Goal: Information Seeking & Learning: Learn about a topic

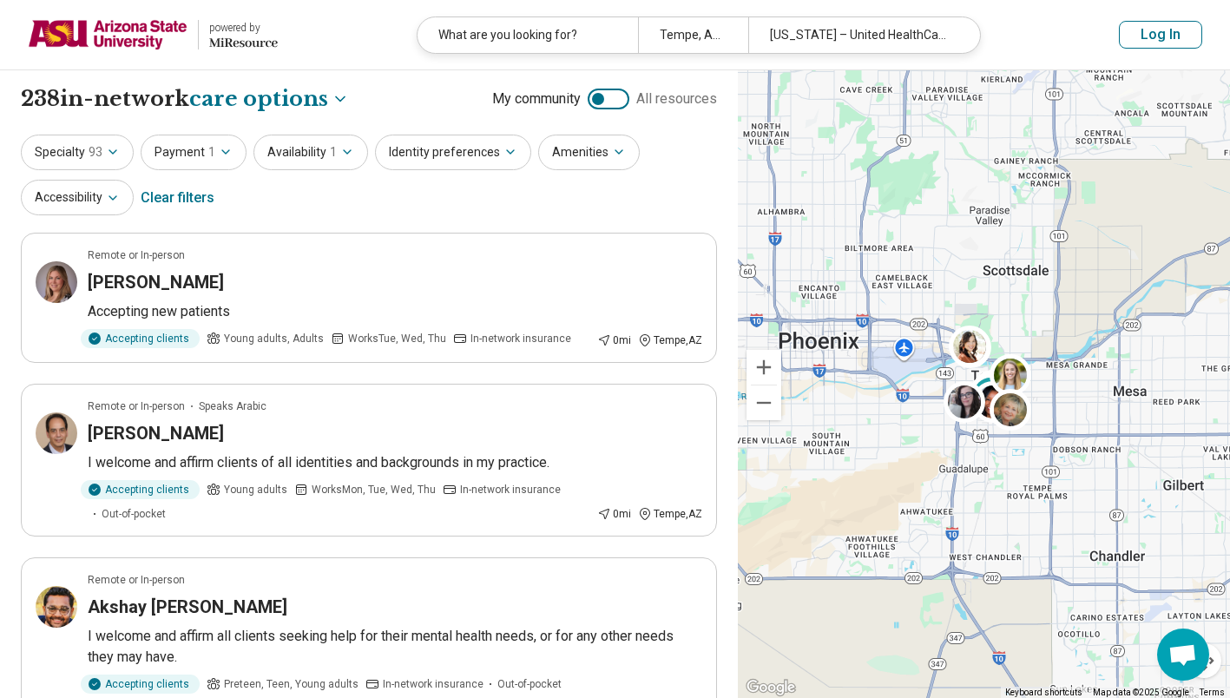
select select "***"
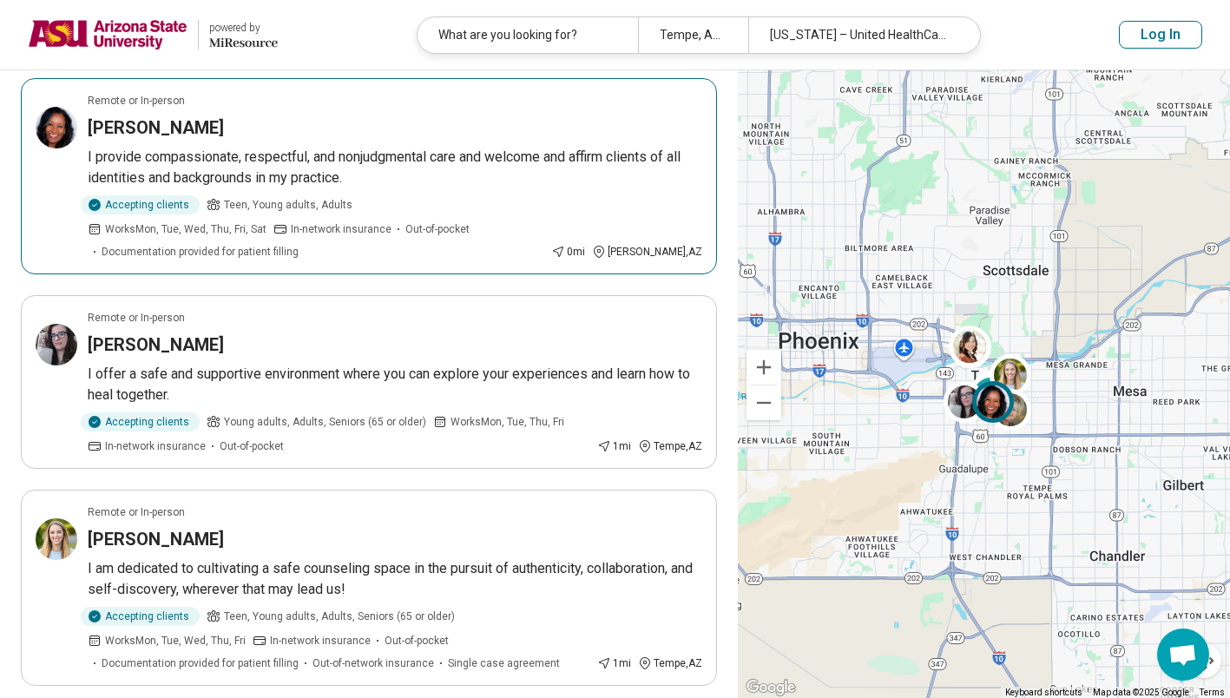
scroll to position [832, 0]
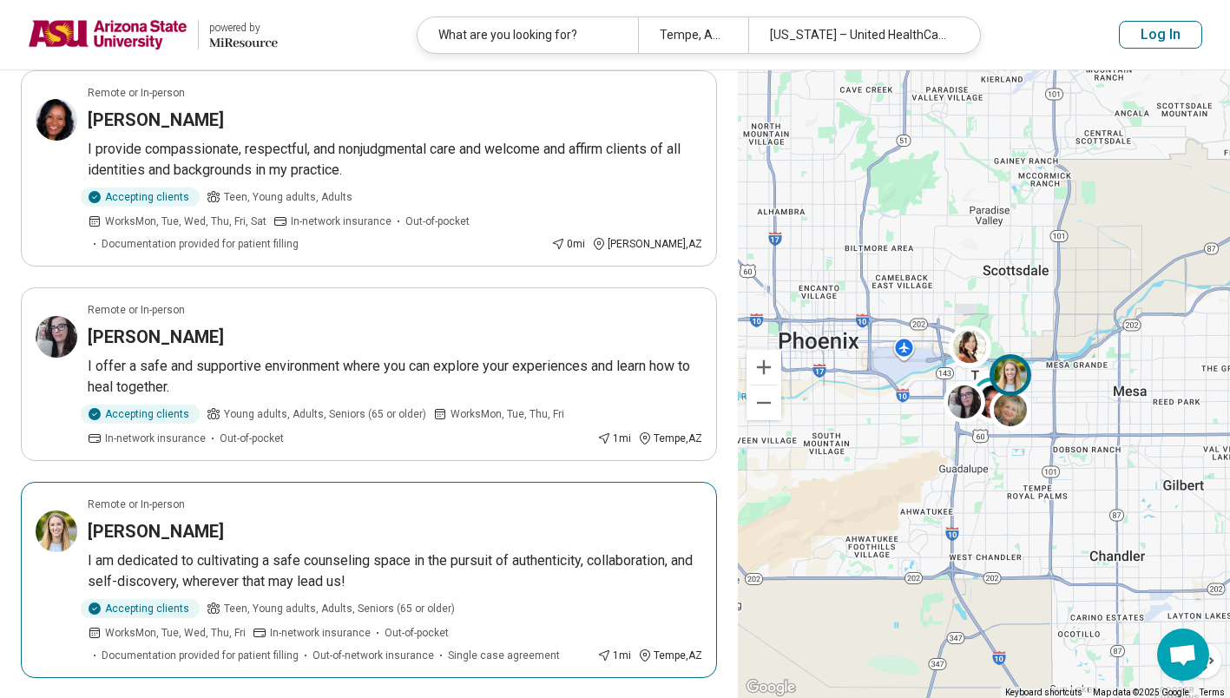
click at [508, 565] on p "I am dedicated to cultivating a safe counseling space in the pursuit of authent…" at bounding box center [395, 571] width 614 height 42
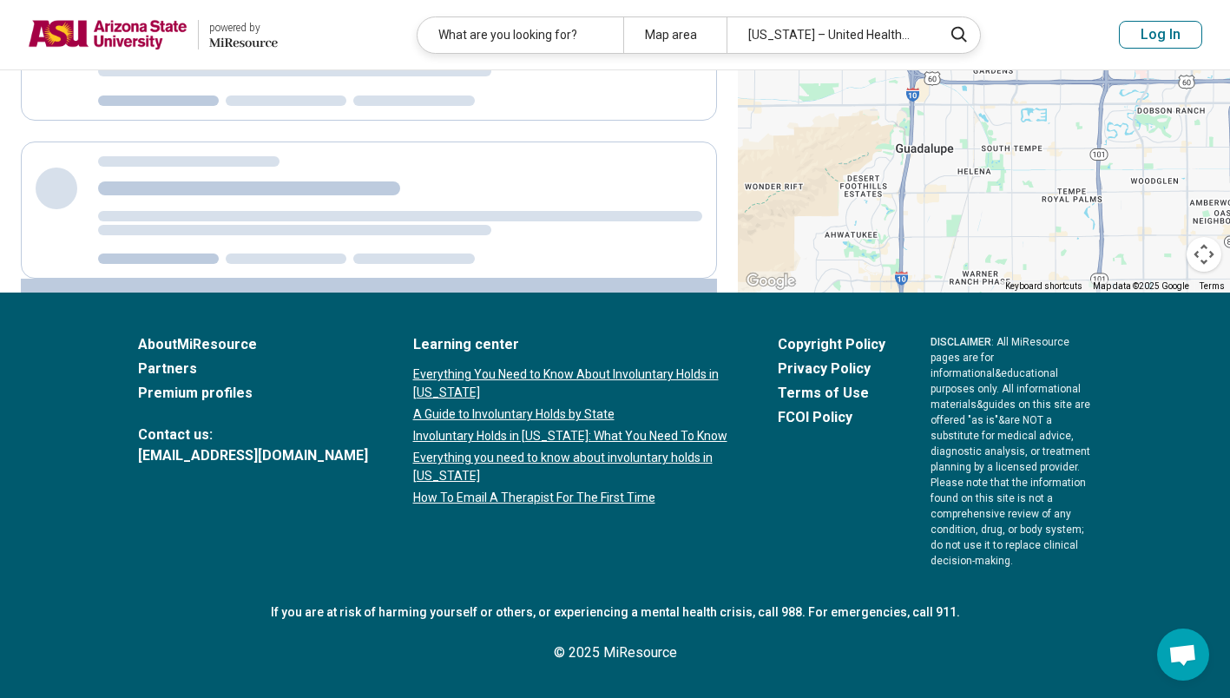
scroll to position [826, 0]
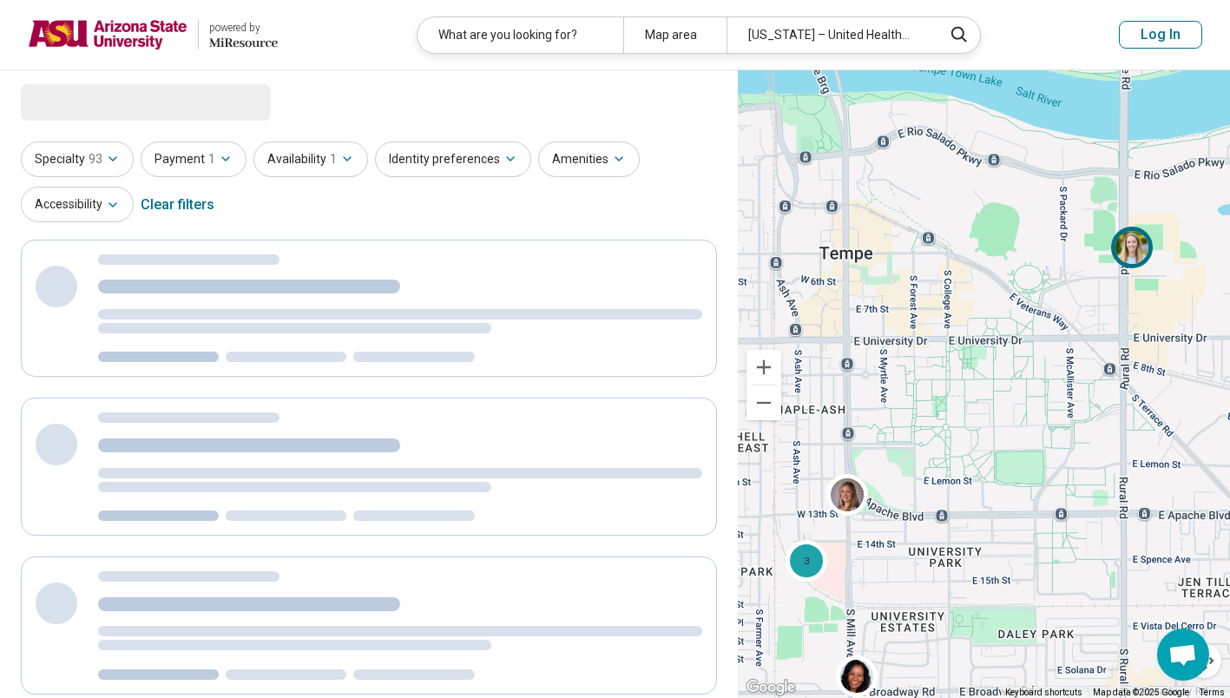
click at [1131, 250] on img at bounding box center [1132, 247] width 42 height 42
click at [1136, 252] on img at bounding box center [1132, 247] width 42 height 42
click at [1129, 242] on img at bounding box center [1132, 247] width 42 height 42
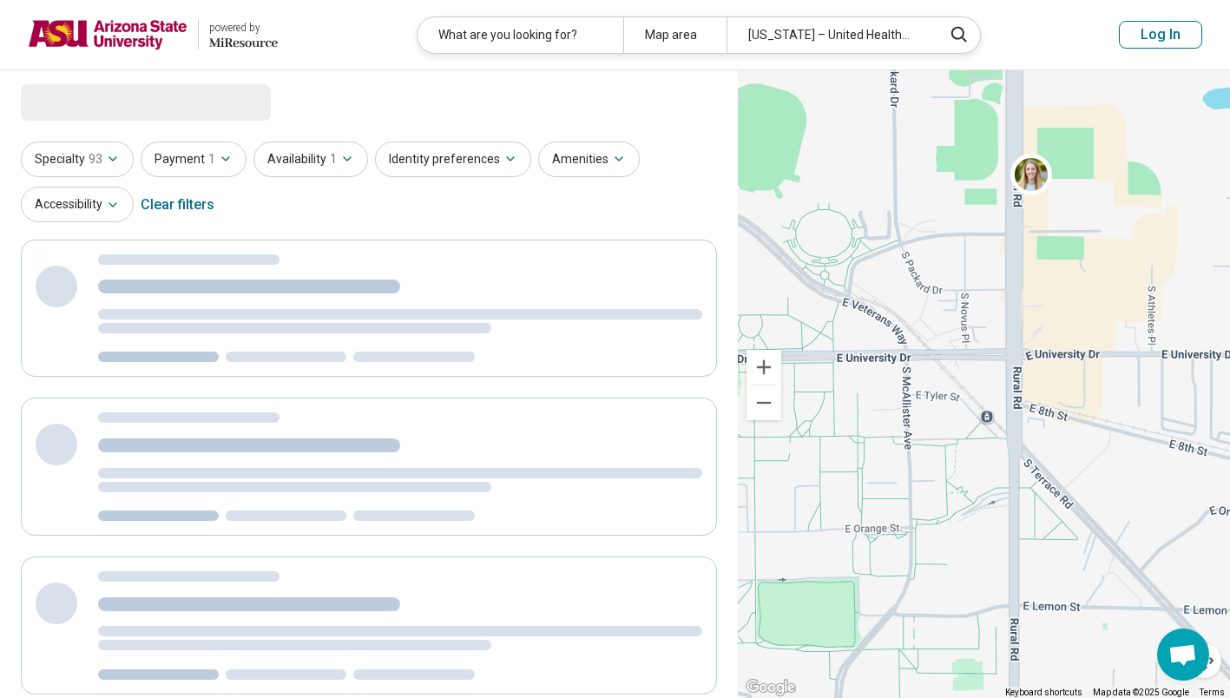
drag, startPoint x: 1149, startPoint y: 240, endPoint x: 939, endPoint y: 481, distance: 319.2
click at [939, 481] on div "3" at bounding box center [984, 384] width 492 height 628
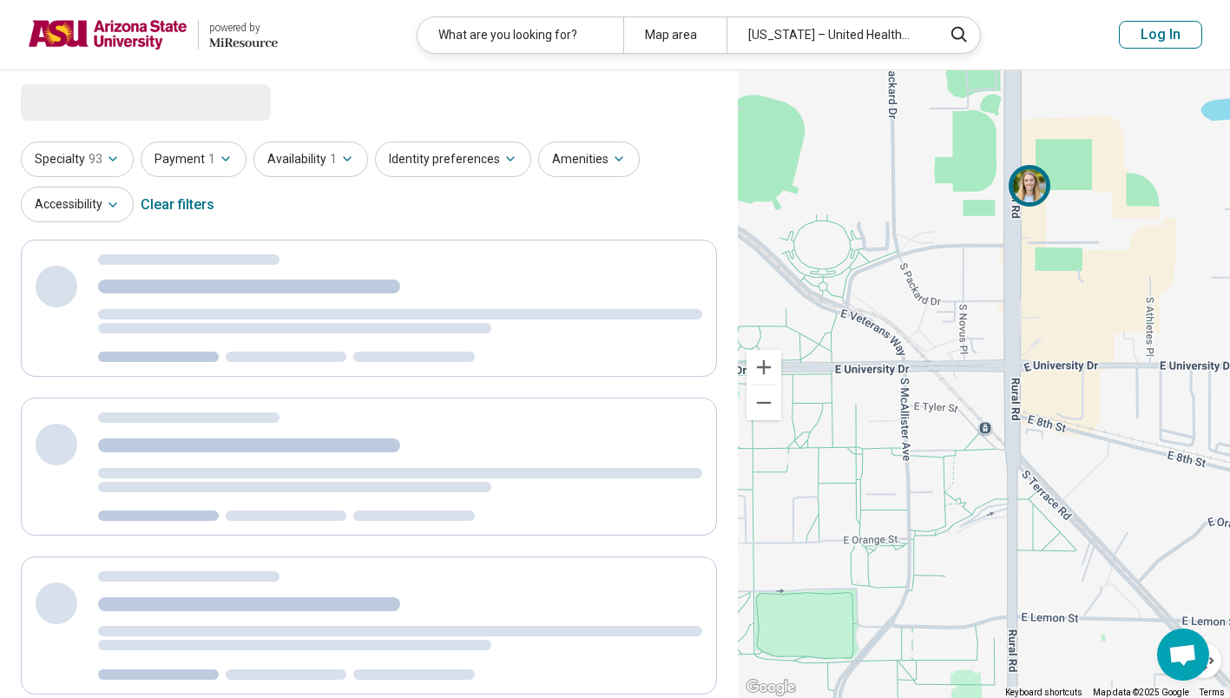
click at [1027, 198] on img at bounding box center [1029, 186] width 42 height 42
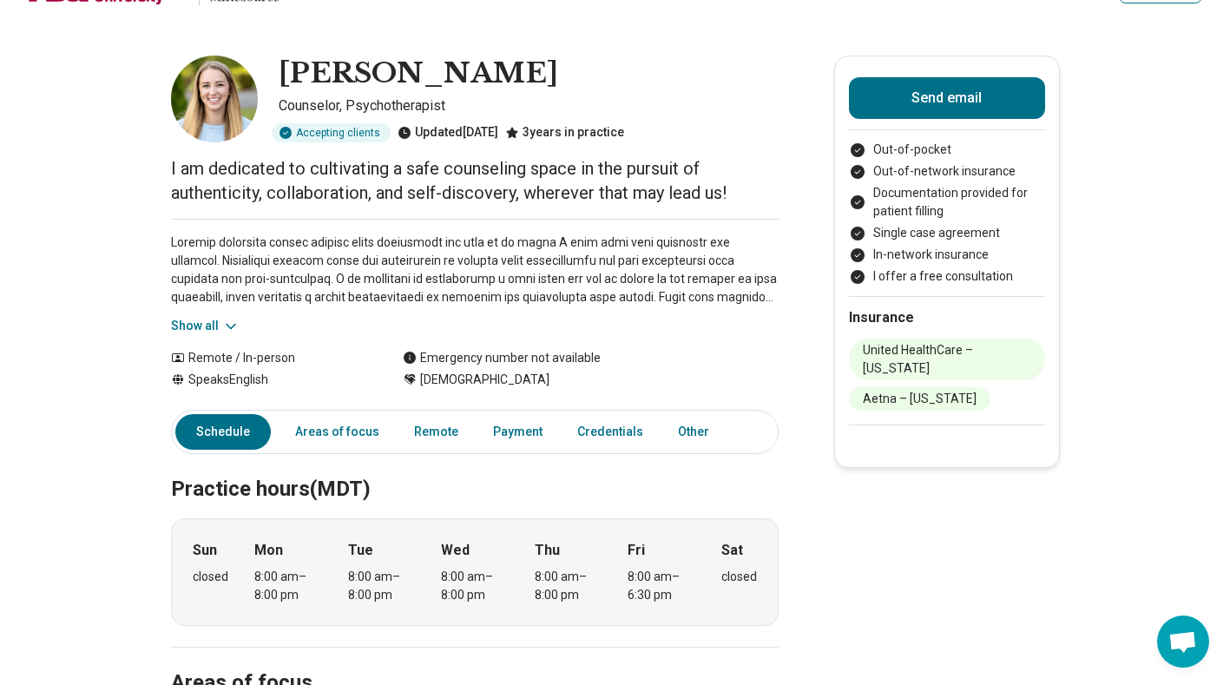
scroll to position [48, 0]
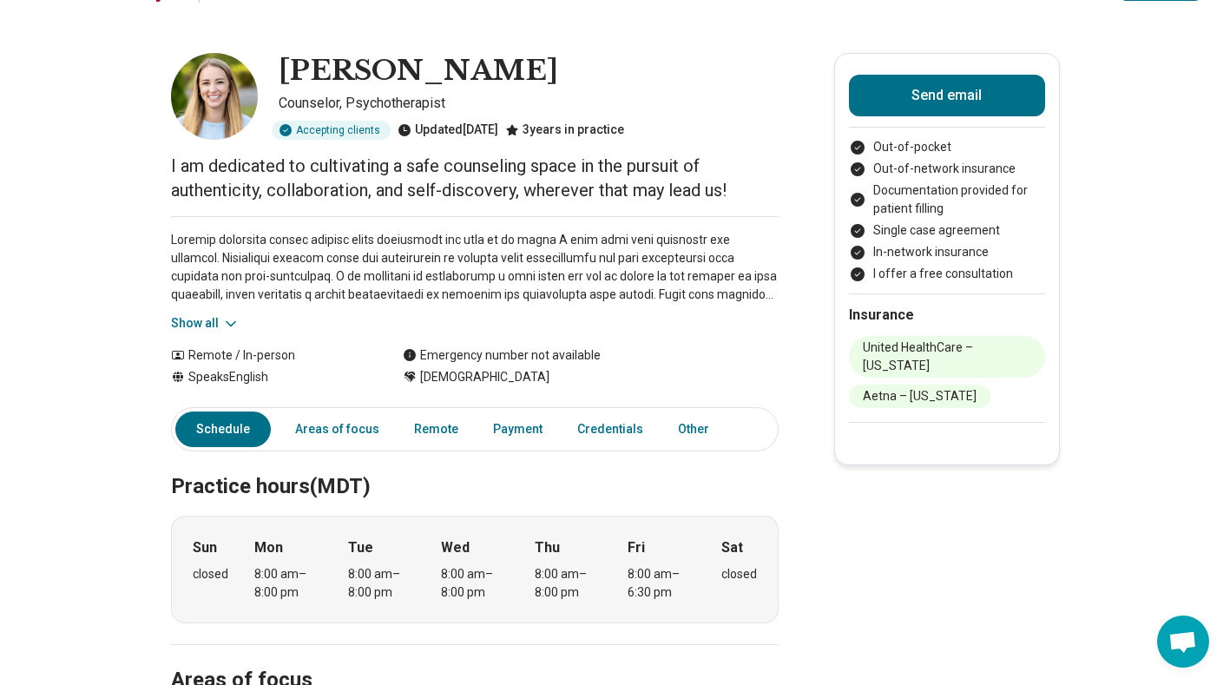
click at [246, 326] on div "Show all" at bounding box center [474, 274] width 607 height 116
click at [240, 323] on icon at bounding box center [230, 323] width 17 height 17
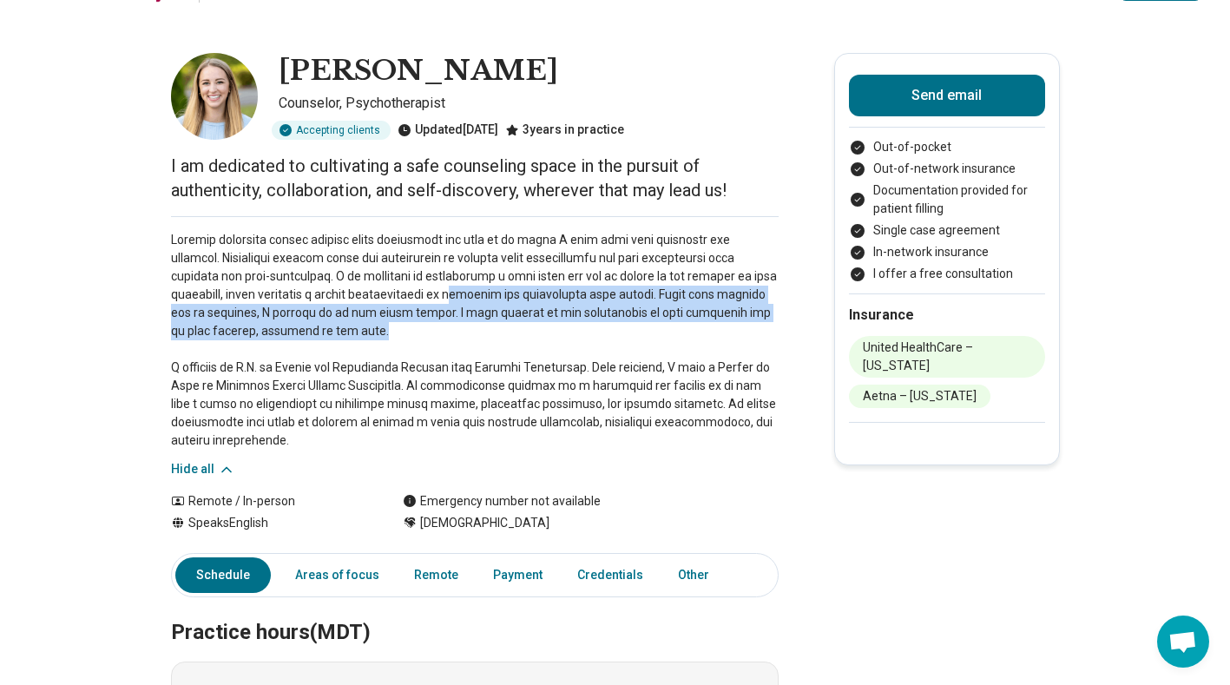
drag, startPoint x: 410, startPoint y: 287, endPoint x: 513, endPoint y: 331, distance: 111.2
click at [513, 331] on p at bounding box center [474, 340] width 607 height 219
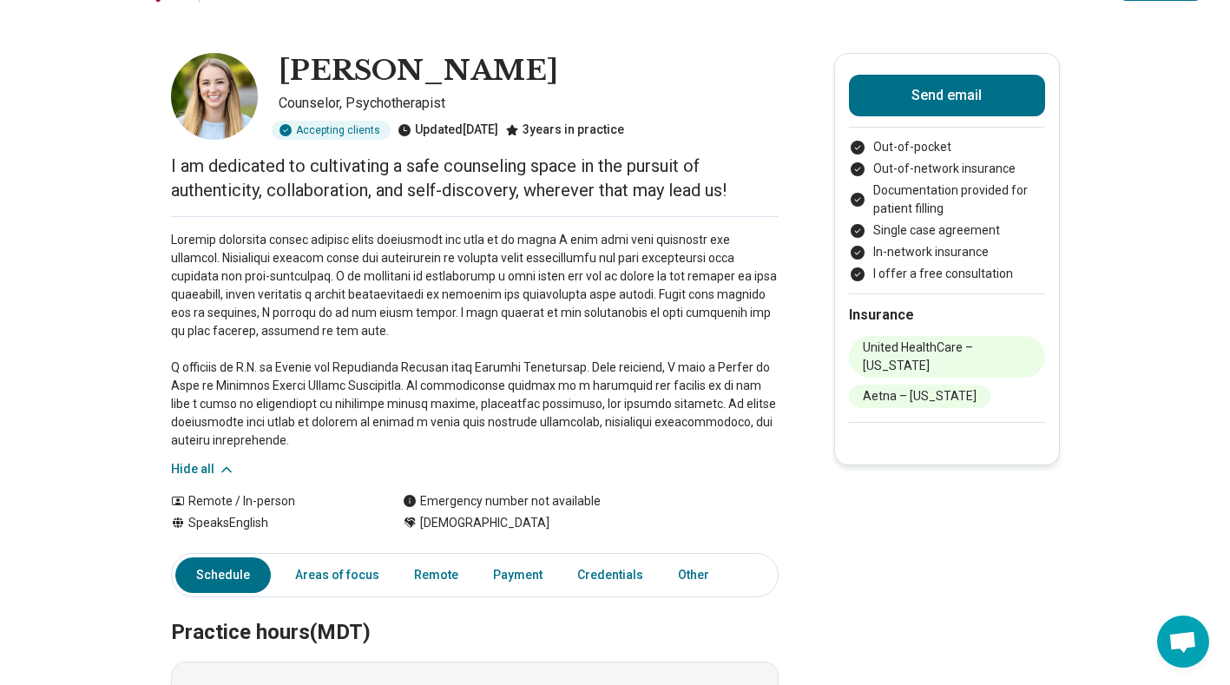
drag, startPoint x: 513, startPoint y: 331, endPoint x: 461, endPoint y: 377, distance: 69.5
click at [461, 377] on p at bounding box center [474, 340] width 607 height 219
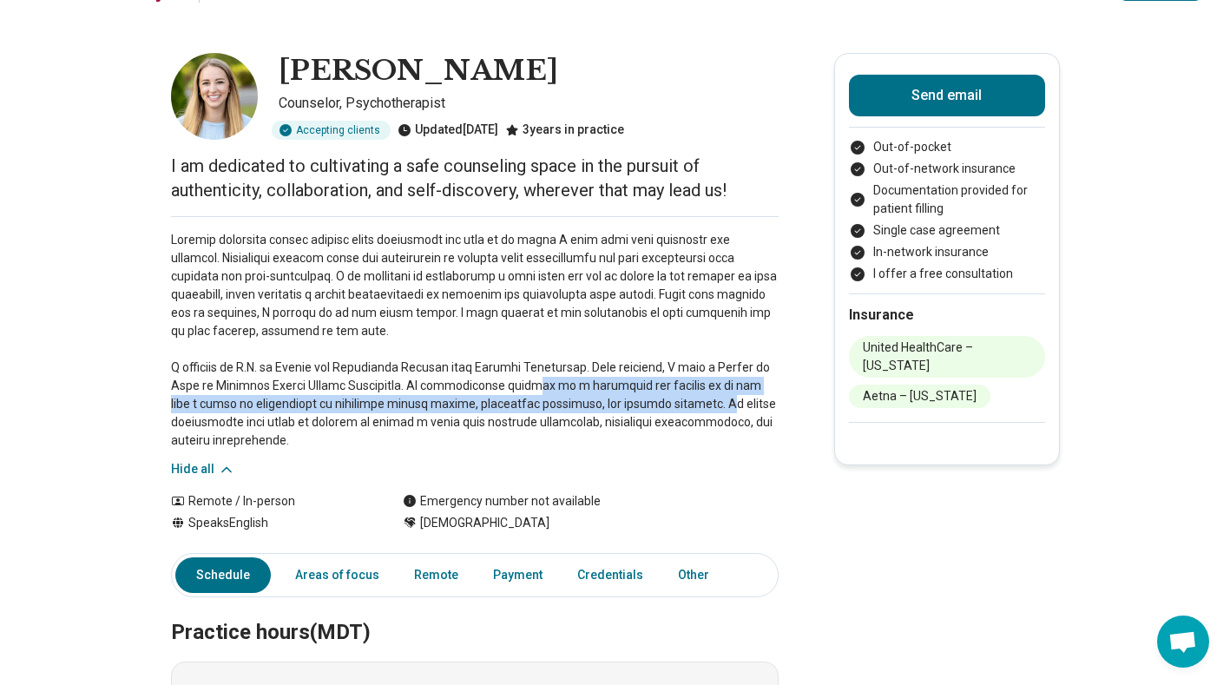
drag, startPoint x: 495, startPoint y: 386, endPoint x: 634, endPoint y: 400, distance: 140.4
click at [634, 400] on p at bounding box center [474, 340] width 607 height 219
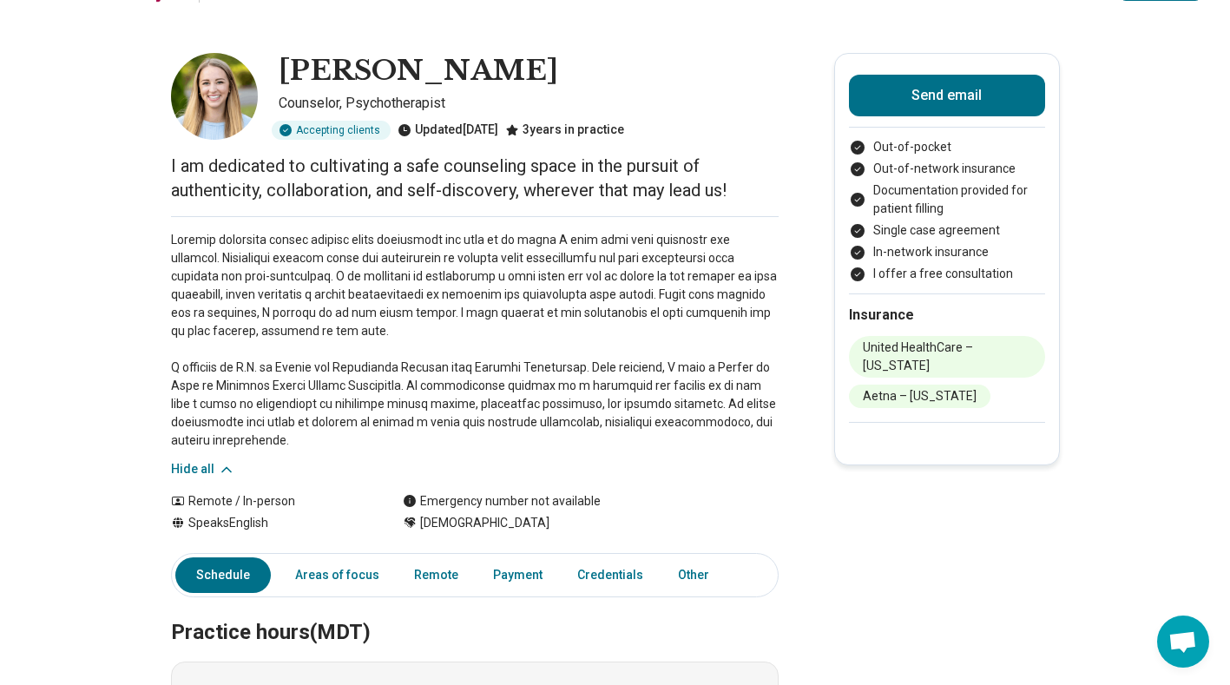
drag, startPoint x: 634, startPoint y: 400, endPoint x: 590, endPoint y: 421, distance: 48.9
click at [590, 421] on p at bounding box center [474, 340] width 607 height 219
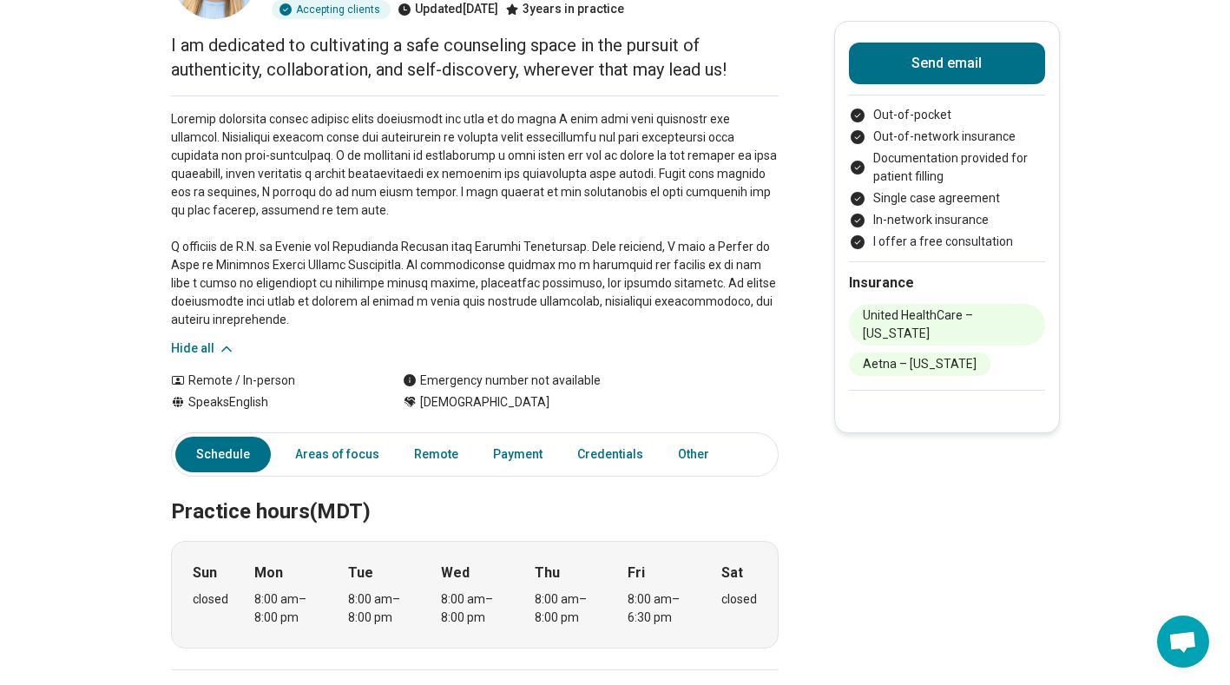
scroll to position [0, 13]
